Goal: Task Accomplishment & Management: Use online tool/utility

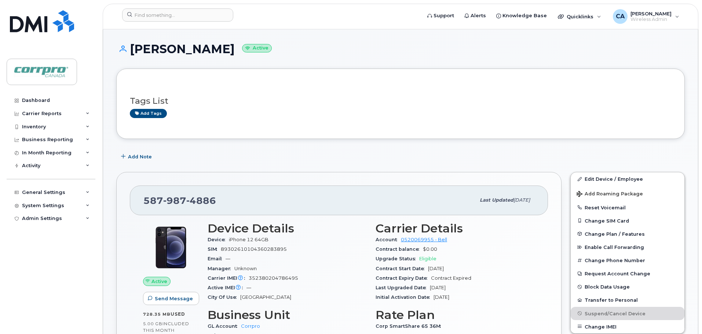
click at [480, 55] on h1 "[PERSON_NAME] Active" at bounding box center [400, 49] width 568 height 13
click at [47, 99] on div "Dashboard" at bounding box center [36, 101] width 28 height 6
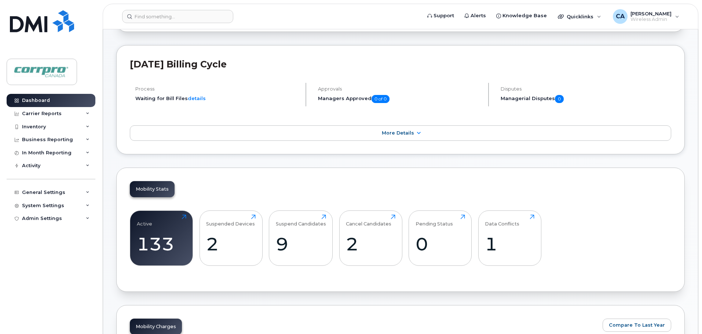
scroll to position [147, 0]
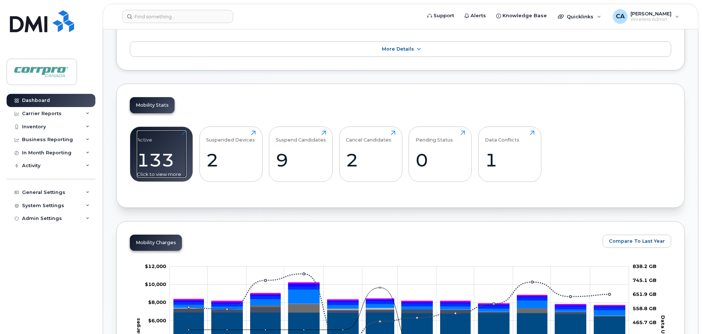
click at [164, 165] on div "133" at bounding box center [161, 160] width 49 height 22
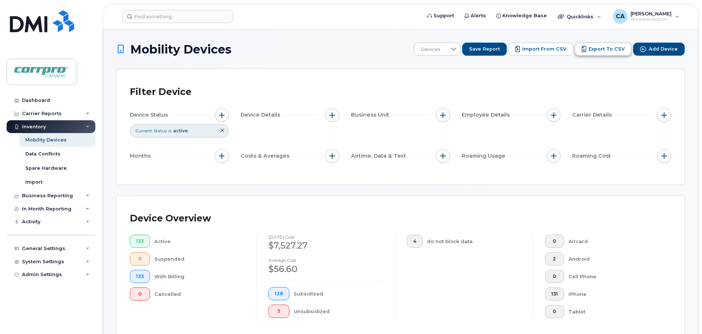
click at [608, 49] on span "Export to CSV" at bounding box center [606, 49] width 36 height 7
